Goal: Find specific page/section: Find specific page/section

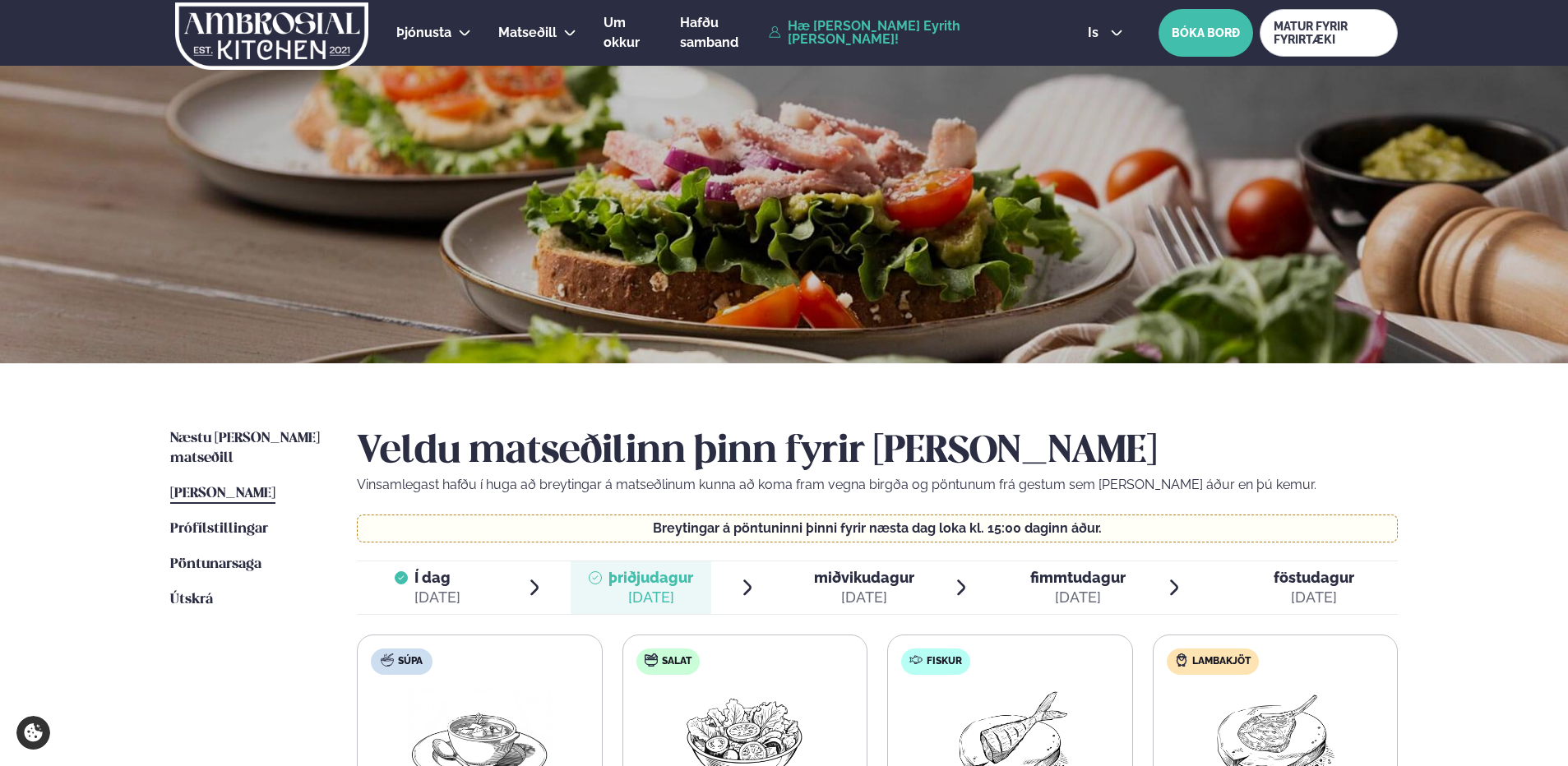
scroll to position [411, 0]
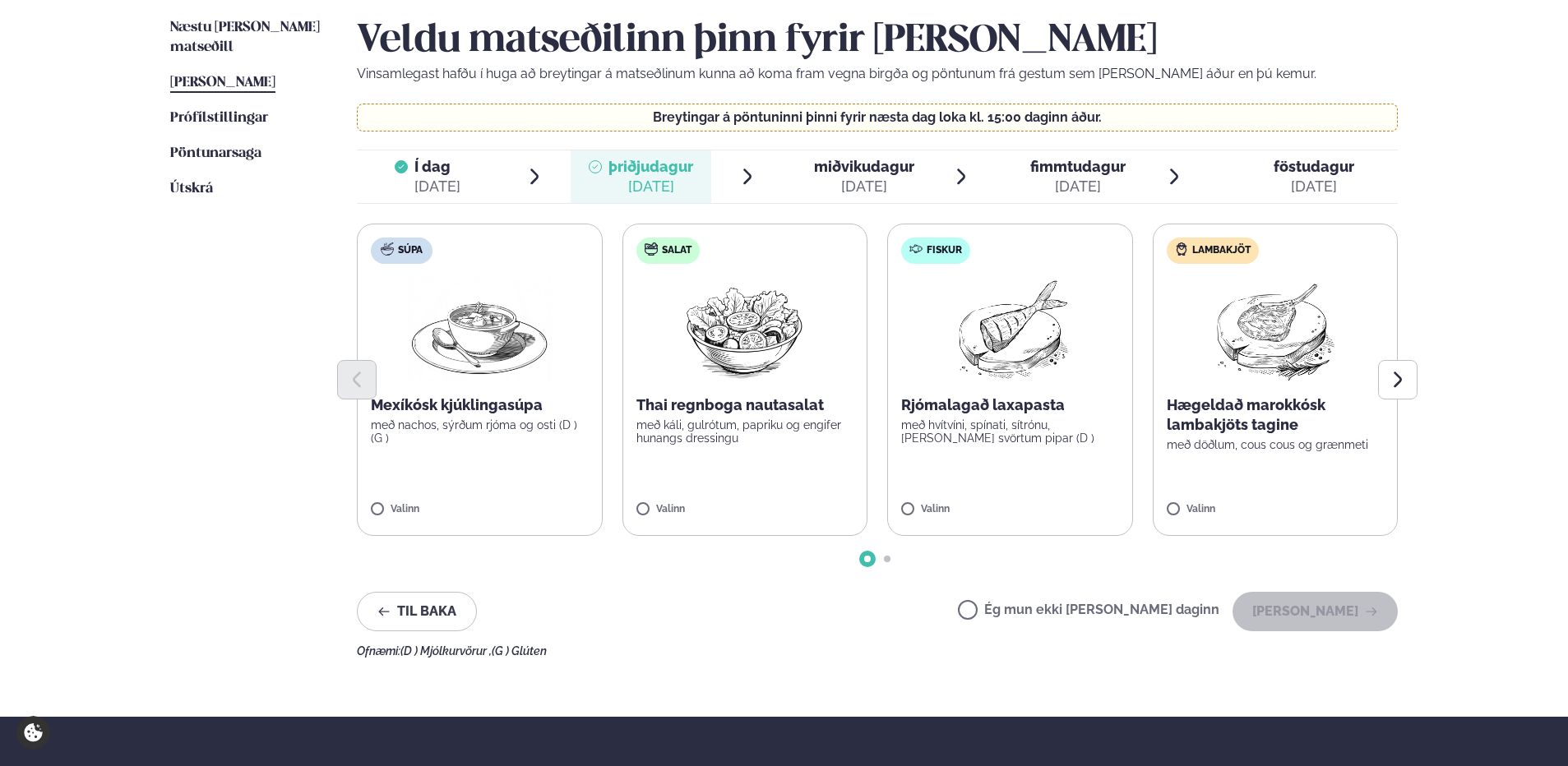
click at [232, 75] on span "[PERSON_NAME]" at bounding box center [223, 82] width 105 height 14
click at [231, 111] on span "Prófílstillingar" at bounding box center [219, 117] width 98 height 14
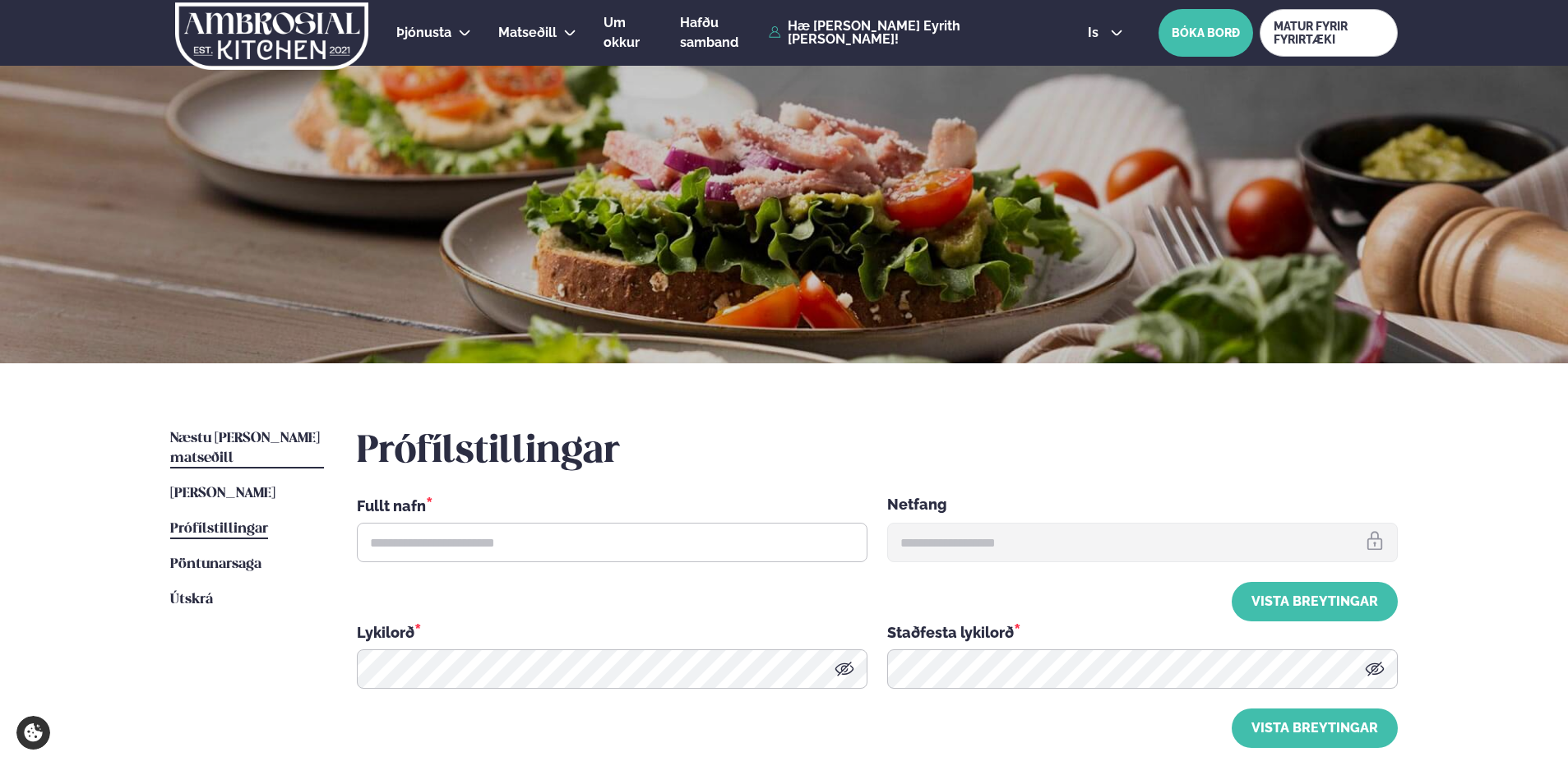
click at [228, 442] on span "Næstu [PERSON_NAME] matseðill" at bounding box center [245, 448] width 150 height 33
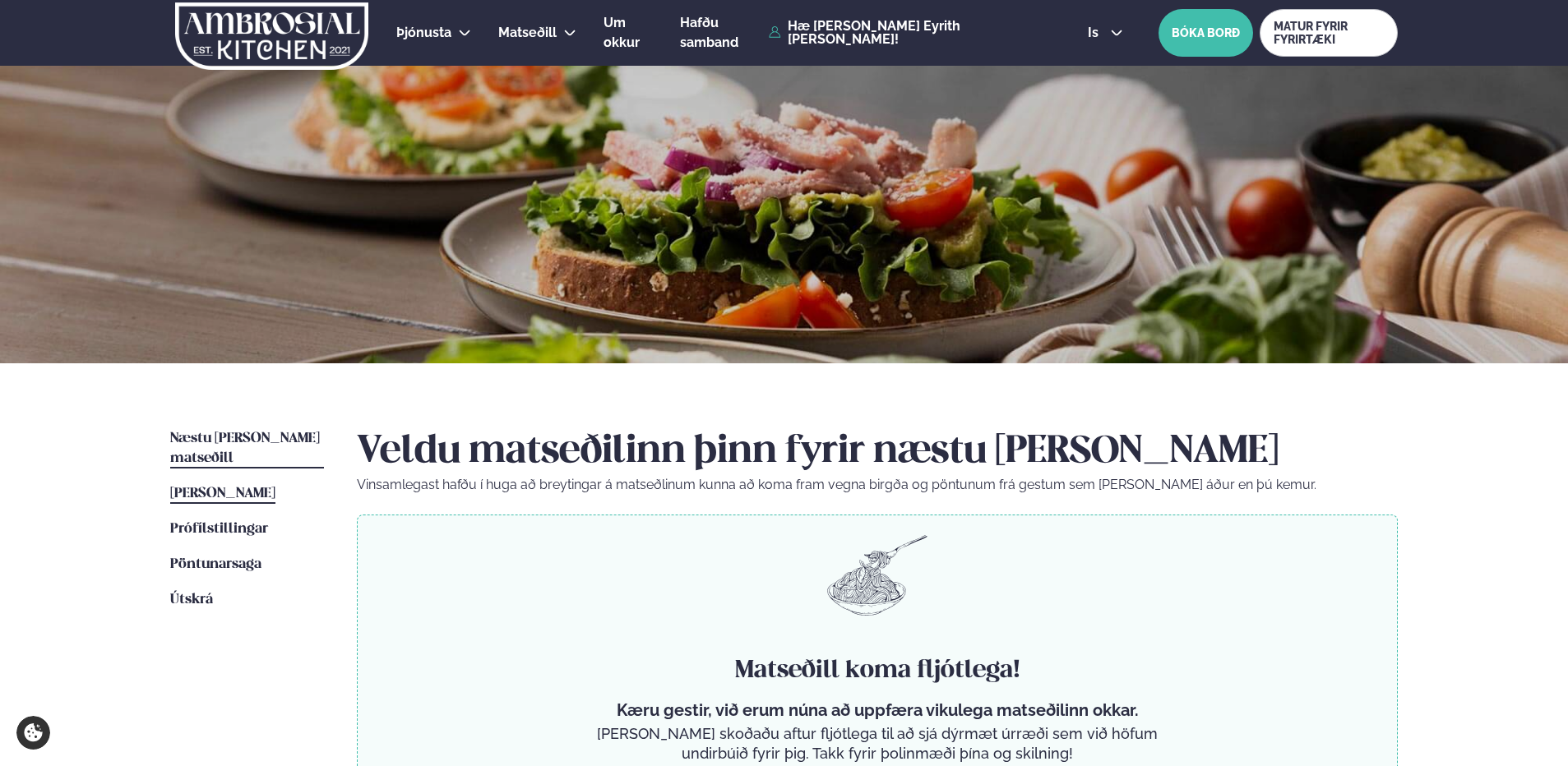
click at [201, 487] on span "[PERSON_NAME]" at bounding box center [223, 494] width 105 height 14
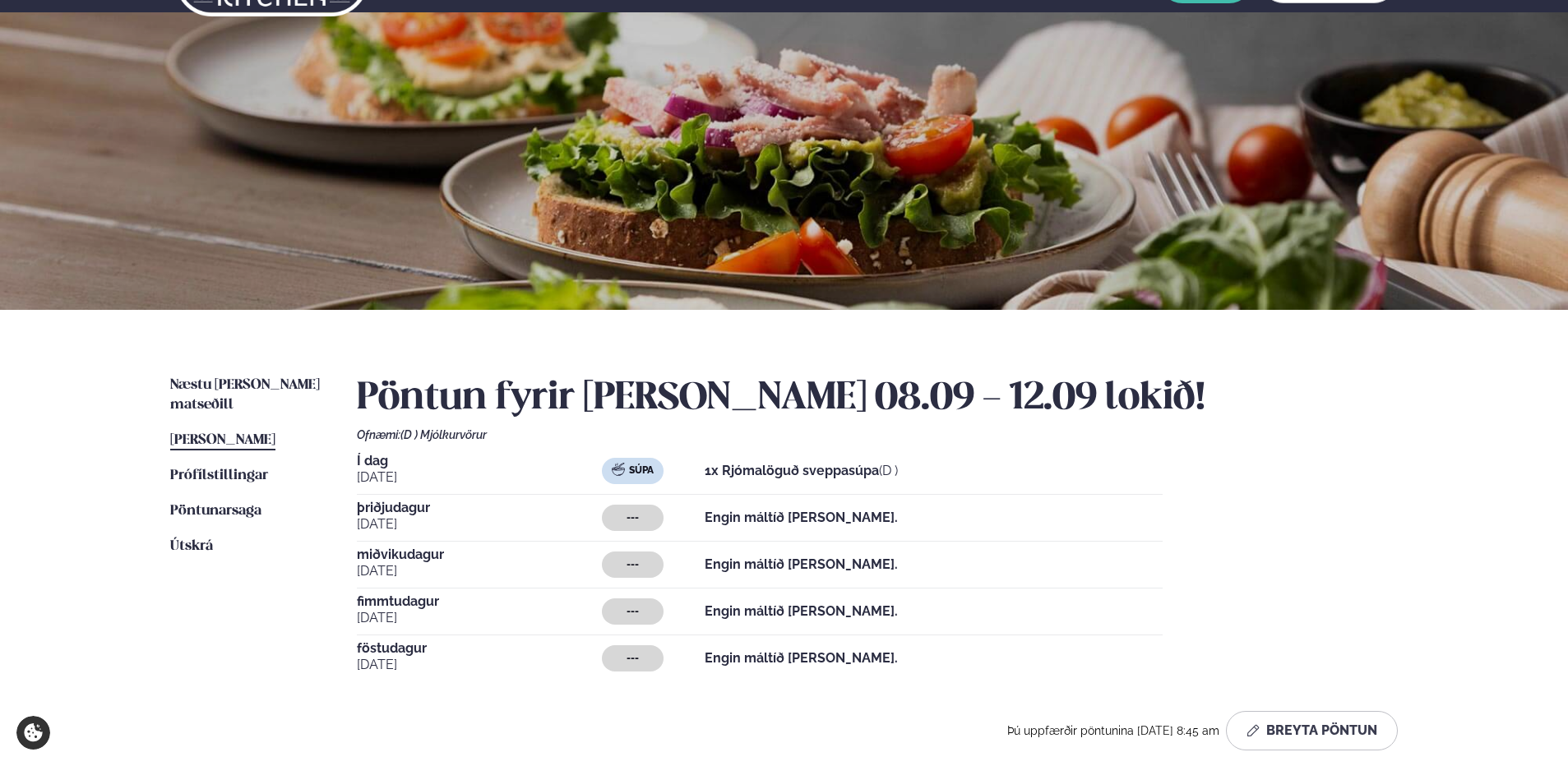
scroll to position [82, 0]
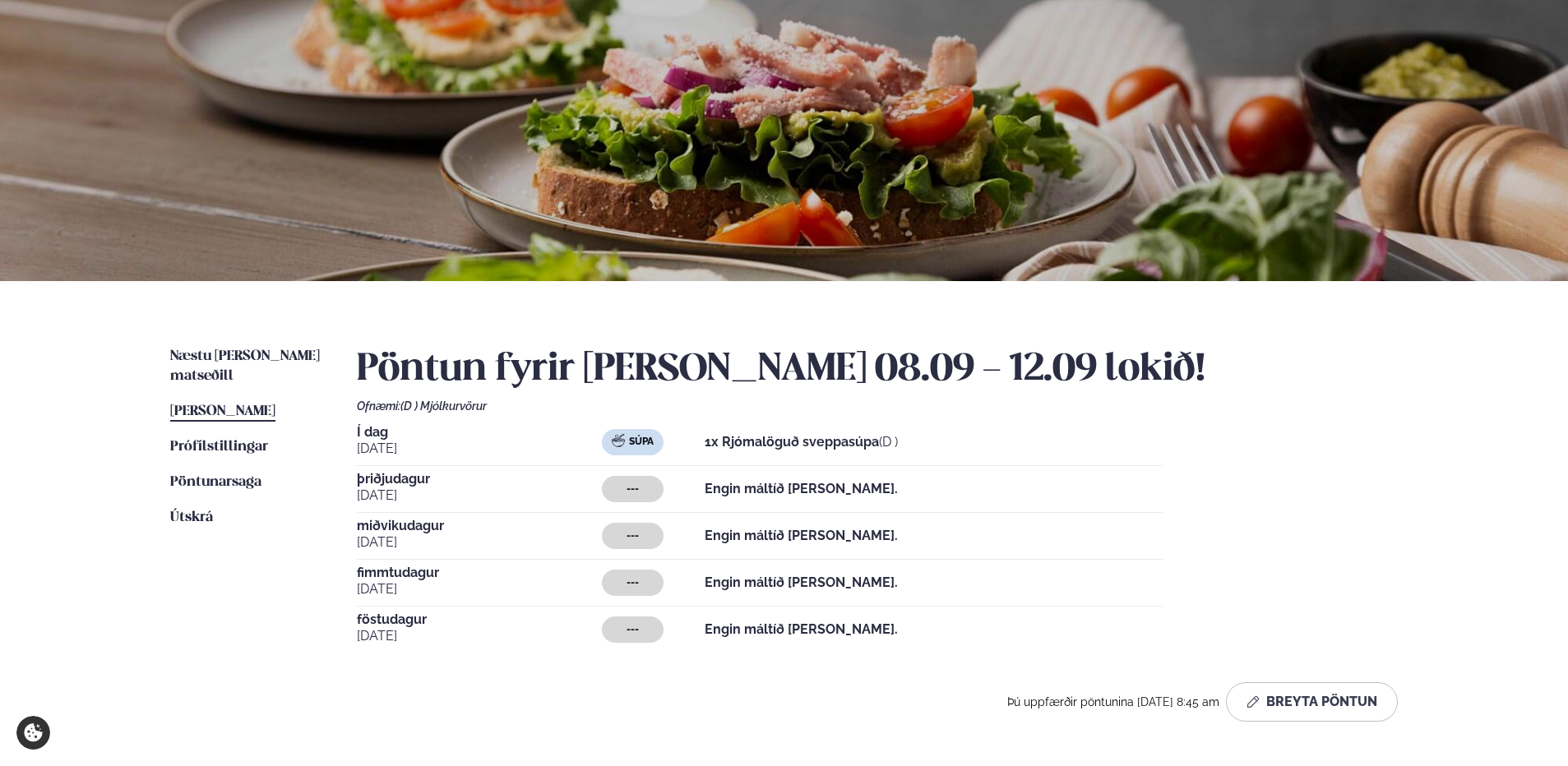
click at [247, 404] on span "[PERSON_NAME]" at bounding box center [223, 411] width 105 height 14
